Goal: Information Seeking & Learning: Learn about a topic

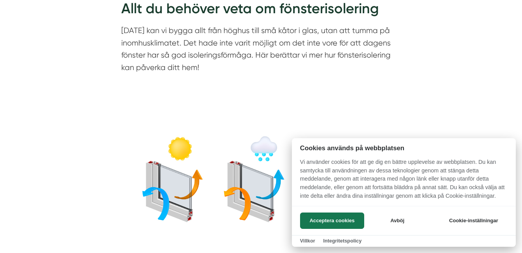
scroll to position [117, 0]
click at [396, 224] on button "Avböj" at bounding box center [398, 220] width 62 height 16
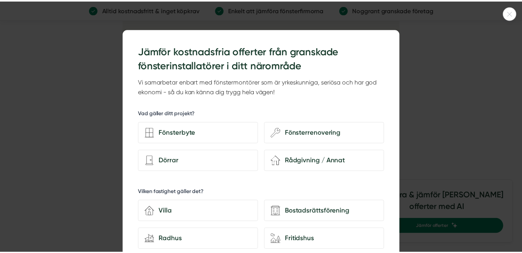
scroll to position [1594, 0]
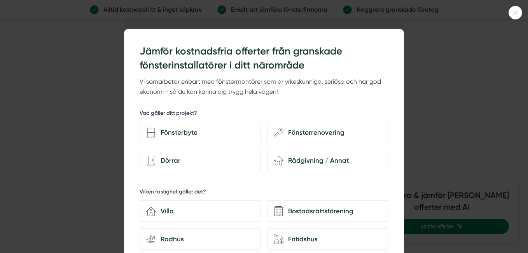
click at [512, 13] on icon at bounding box center [515, 12] width 13 height 5
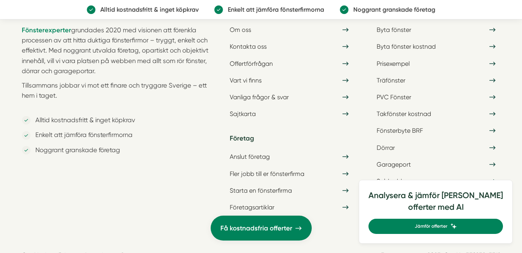
scroll to position [3538, 0]
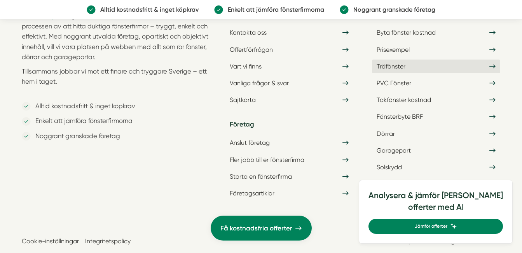
click at [395, 66] on link "Träfönster" at bounding box center [436, 66] width 128 height 14
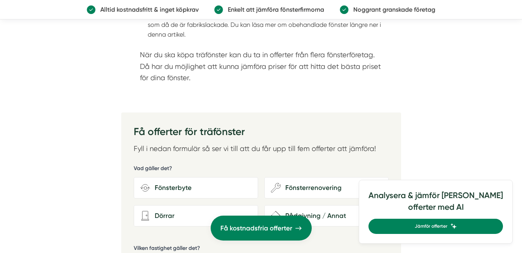
scroll to position [5210, 0]
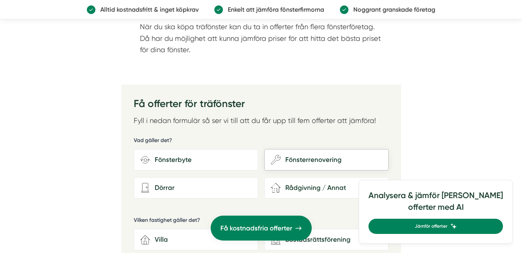
click at [318, 154] on div "Fönsterrenovering" at bounding box center [331, 159] width 101 height 10
click at [0, 0] on input "wench Fönsterrenovering" at bounding box center [0, 0] width 0 height 0
